Goal: Task Accomplishment & Management: Manage account settings

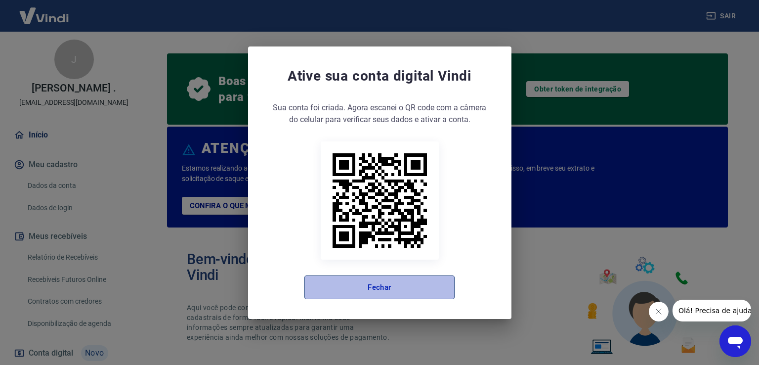
click at [361, 292] on button "Fechar" at bounding box center [379, 287] width 150 height 24
